Goal: Communication & Community: Share content

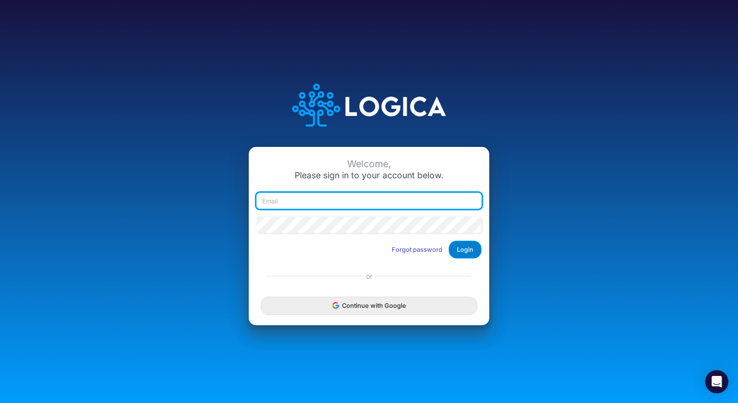
type input "[EMAIL_ADDRESS][DOMAIN_NAME]"
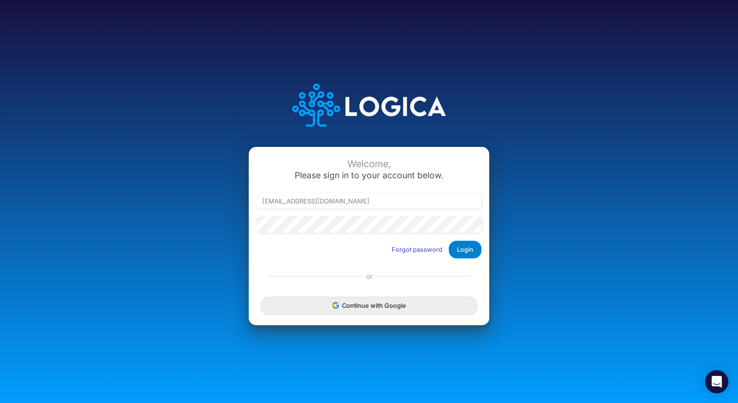
click at [458, 252] on button "Login" at bounding box center [465, 250] width 33 height 18
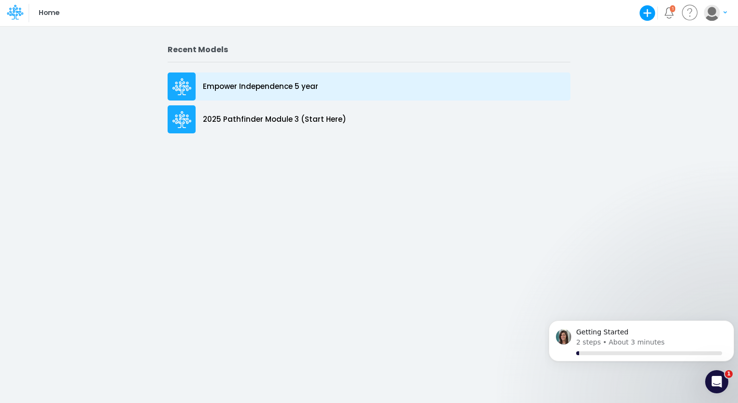
click at [280, 92] on div "Empower Independence 5 year" at bounding box center [369, 86] width 403 height 28
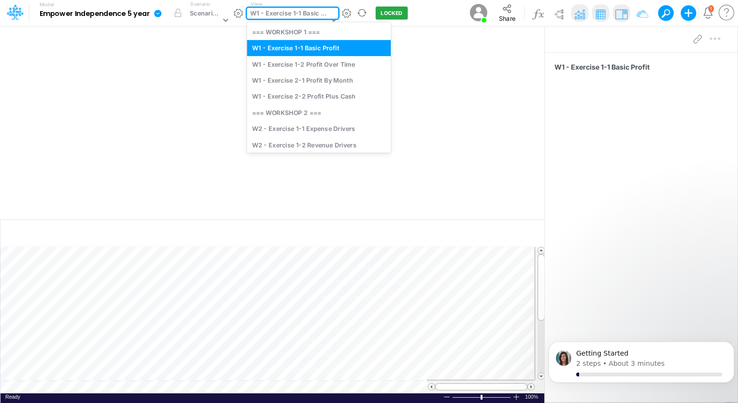
click at [321, 16] on div "W1 - Exercise 1-1 Basic Profit" at bounding box center [289, 14] width 78 height 11
click at [332, 132] on div "W2 - Exercise 1-1 Expense Drivers" at bounding box center [319, 129] width 144 height 16
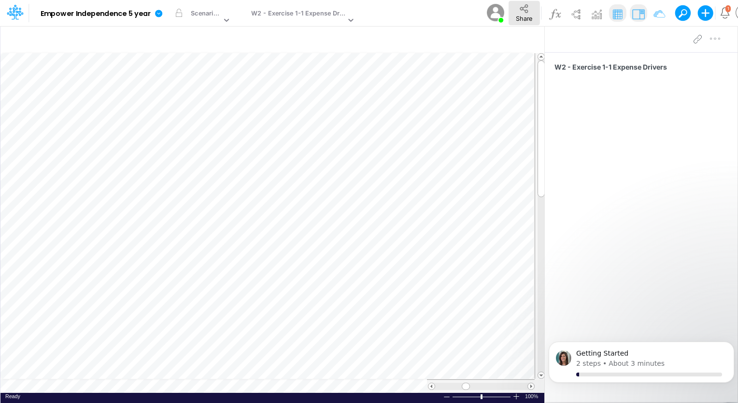
click at [522, 9] on icon at bounding box center [524, 8] width 11 height 11
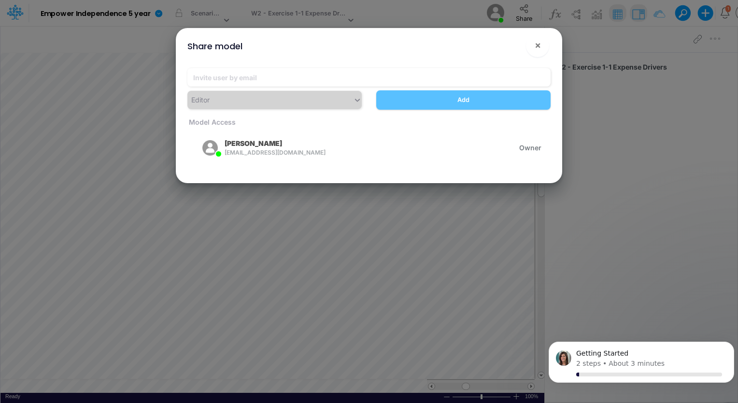
click at [319, 105] on div "Editor" at bounding box center [274, 100] width 189 height 18
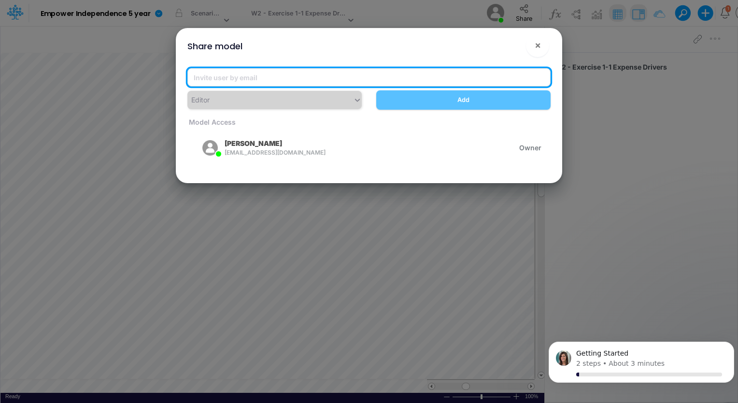
click at [327, 77] on input "email" at bounding box center [368, 77] width 363 height 18
type input "c"
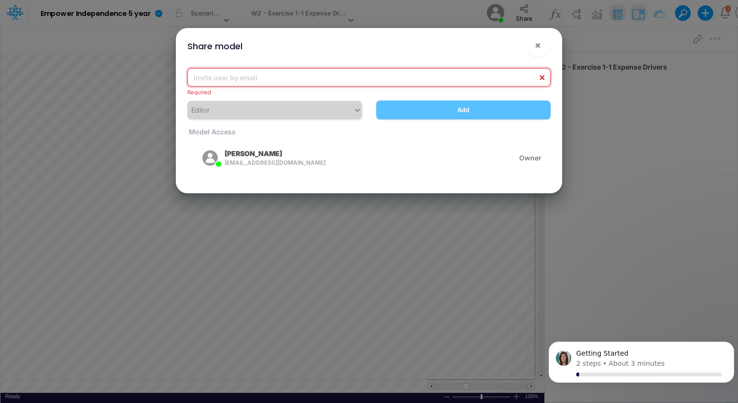
paste input "carissa.castro@logica.cloud"
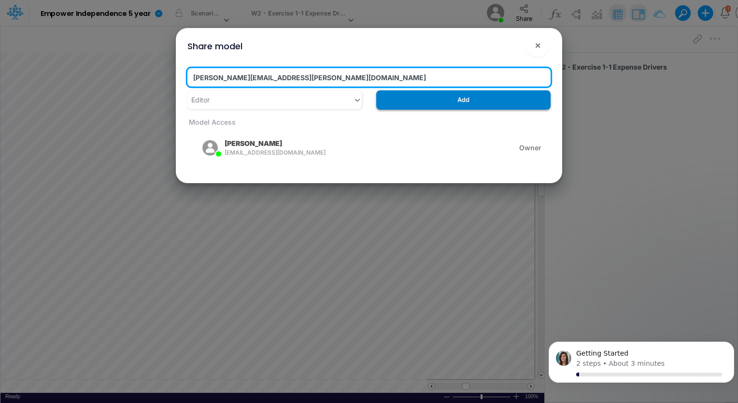
type input "carissa.castro@logica.cloud"
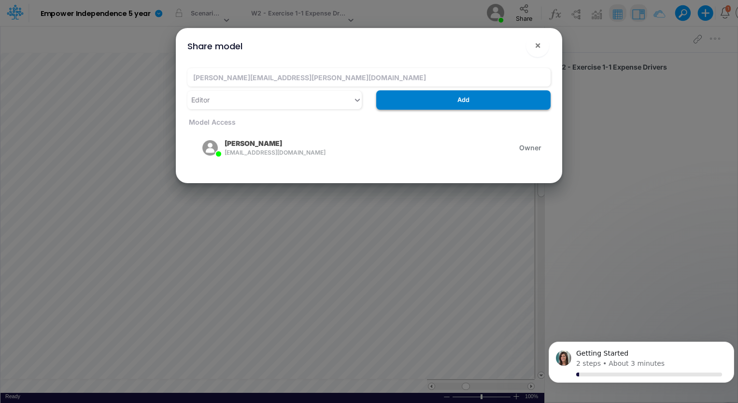
click at [486, 100] on button "Add" at bounding box center [463, 99] width 174 height 19
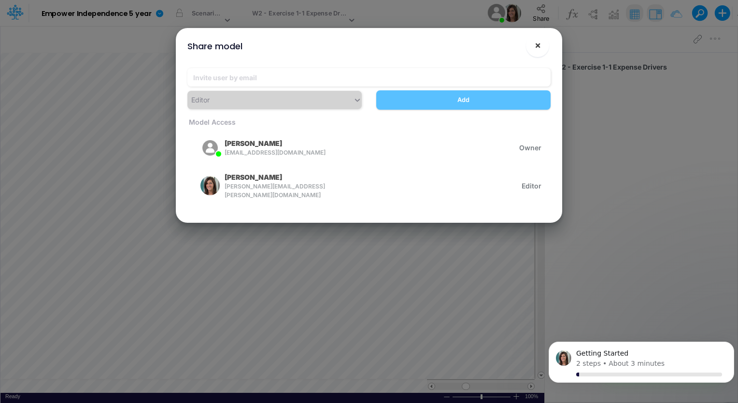
click at [539, 48] on span "×" at bounding box center [538, 45] width 6 height 12
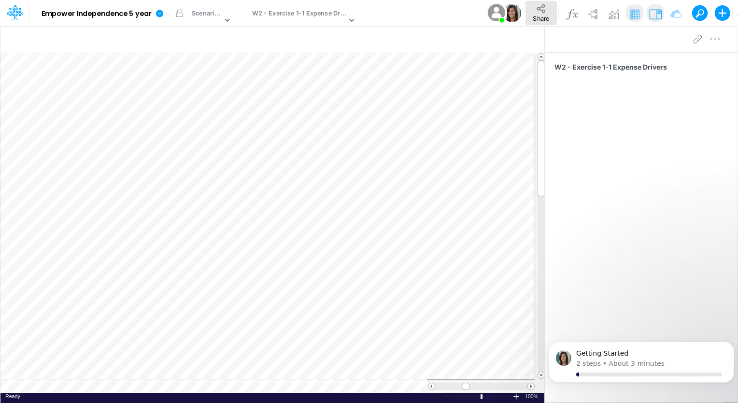
click at [538, 16] on span "Share" at bounding box center [541, 17] width 16 height 7
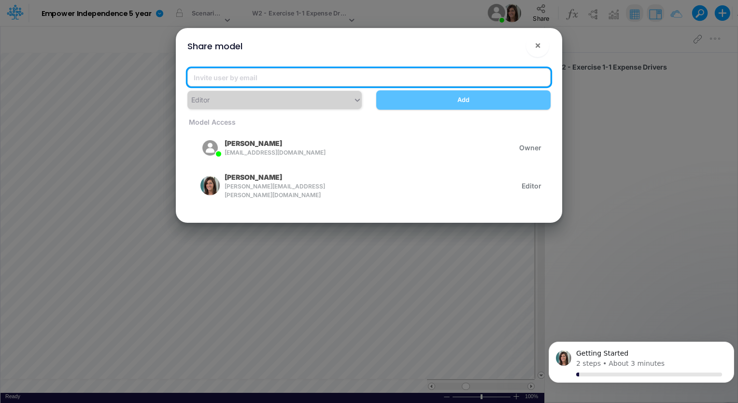
click at [304, 78] on input "email" at bounding box center [368, 77] width 363 height 18
paste input "leandro.castro+pipeline@logica.cloud"
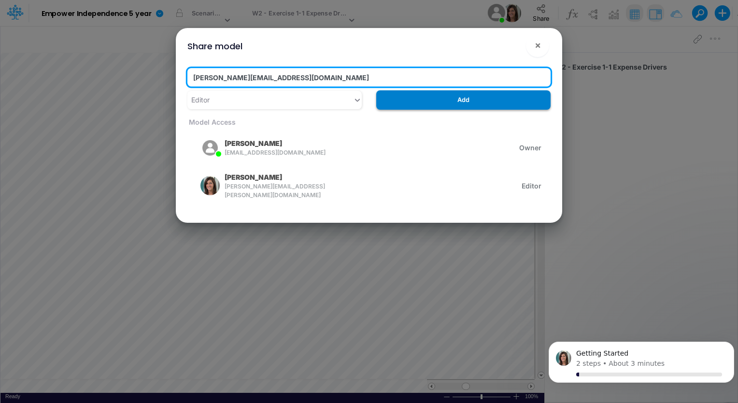
type input "leandro.castro+pipeline@logica.cloud"
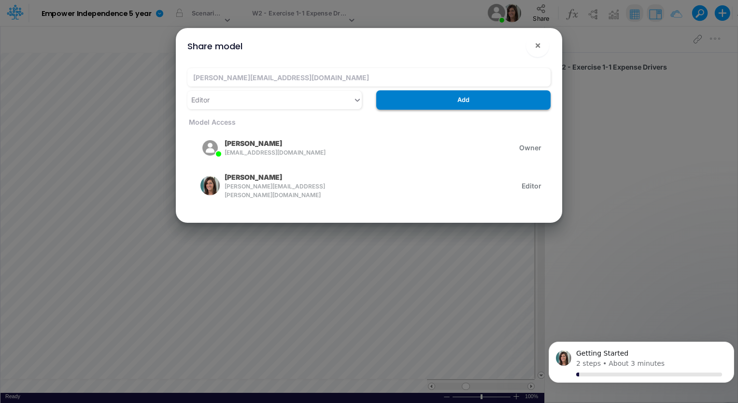
click at [437, 99] on button "Add" at bounding box center [463, 99] width 174 height 19
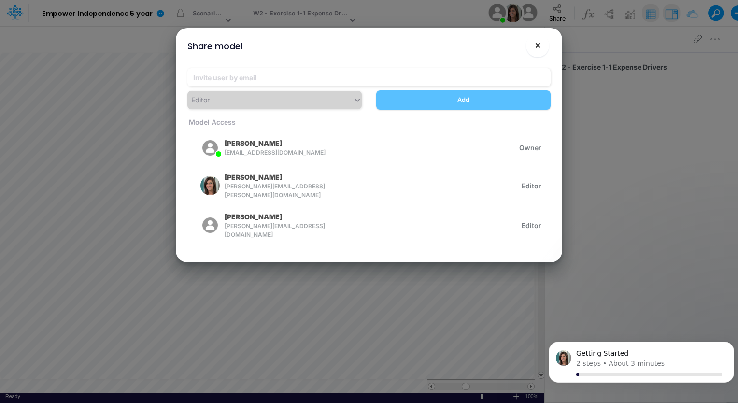
click at [537, 48] on span "×" at bounding box center [538, 45] width 6 height 12
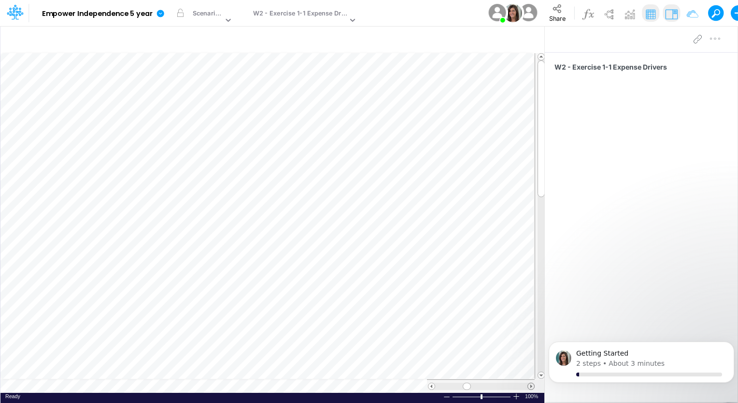
scroll to position [4, 0]
click at [529, 386] on span at bounding box center [531, 386] width 6 height 6
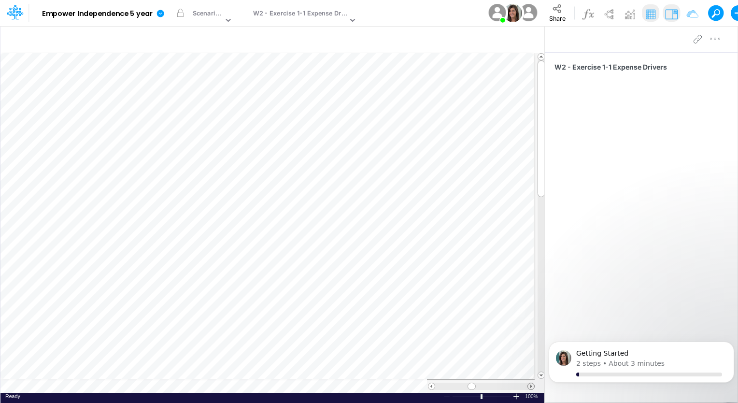
click at [529, 386] on span at bounding box center [531, 386] width 6 height 6
click at [531, 386] on span at bounding box center [531, 386] width 6 height 6
click at [530, 383] on div at bounding box center [531, 386] width 7 height 7
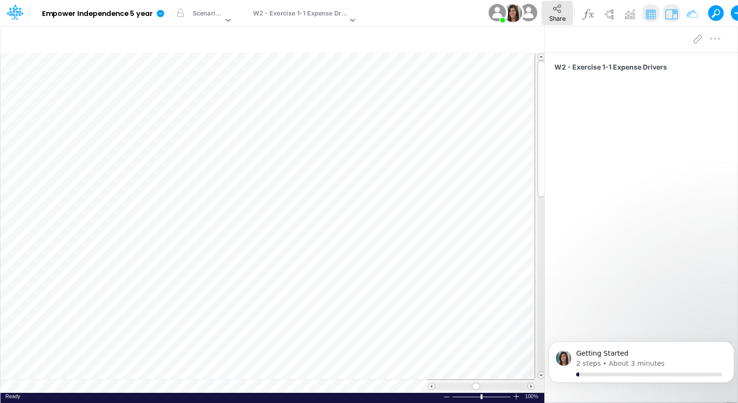
click at [553, 9] on icon at bounding box center [557, 8] width 8 height 9
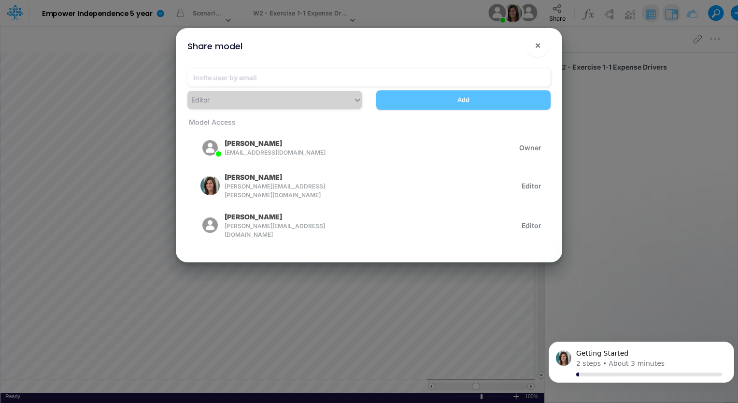
click at [467, 100] on div "Add" at bounding box center [463, 99] width 189 height 19
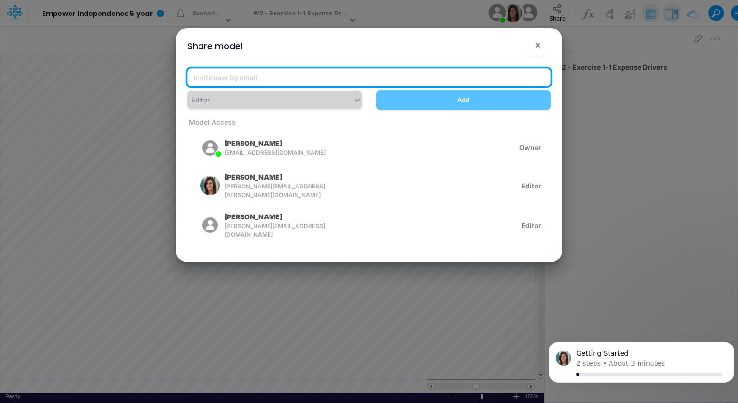
click at [423, 74] on input "email" at bounding box center [368, 77] width 363 height 18
paste input "carissa.castro+pipeline@logica.cloud"
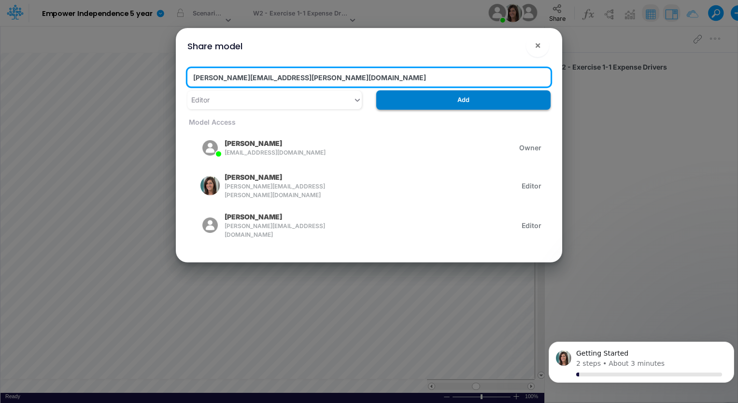
type input "carissa.castro+pipeline@logica.cloud"
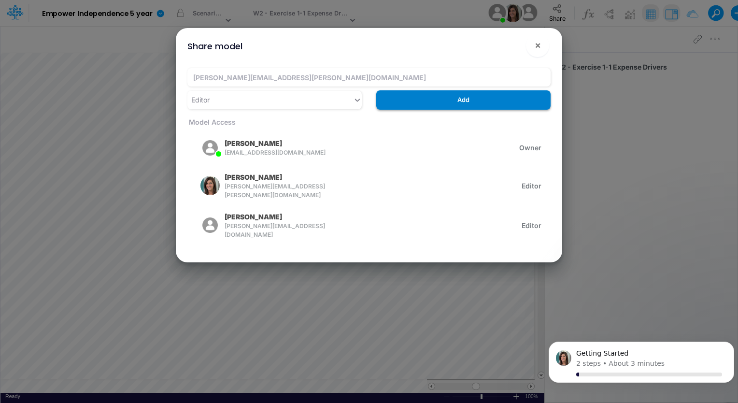
click at [434, 100] on button "Add" at bounding box center [463, 99] width 174 height 19
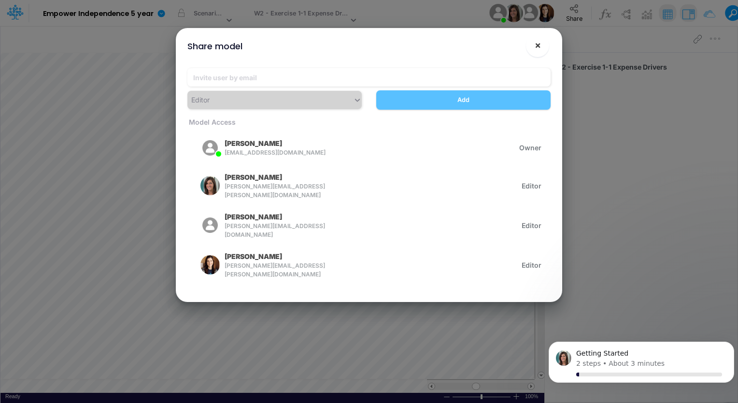
click at [541, 42] on button "×" at bounding box center [537, 45] width 23 height 23
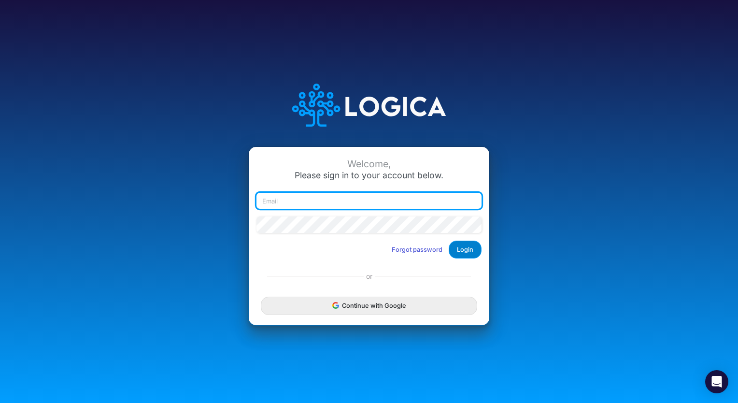
type input "[EMAIL_ADDRESS][DOMAIN_NAME]"
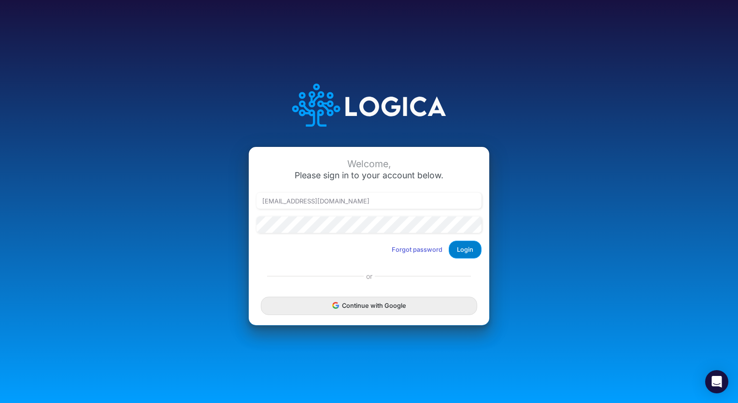
click at [475, 246] on button "Login" at bounding box center [465, 250] width 33 height 18
